Goal: Transaction & Acquisition: Purchase product/service

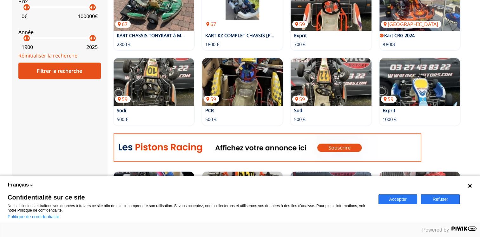
scroll to position [245, 0]
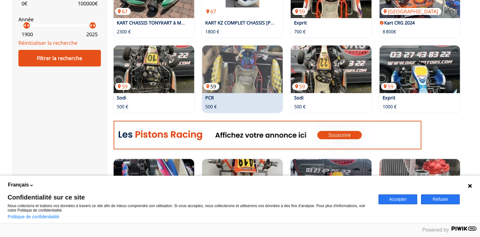
click at [231, 64] on img at bounding box center [242, 69] width 81 height 48
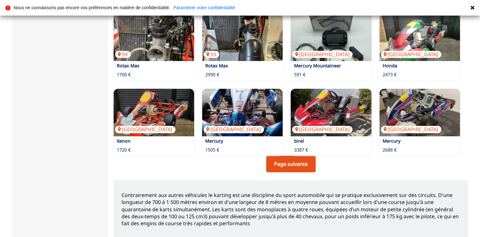
scroll to position [495, 0]
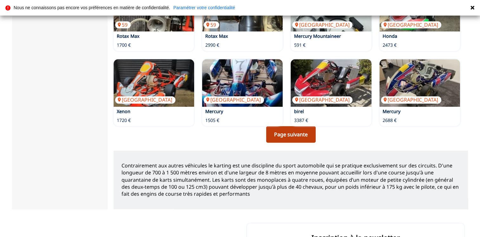
click at [291, 132] on link "Page suivante" at bounding box center [290, 134] width 49 height 16
